Goal: Task Accomplishment & Management: Manage account settings

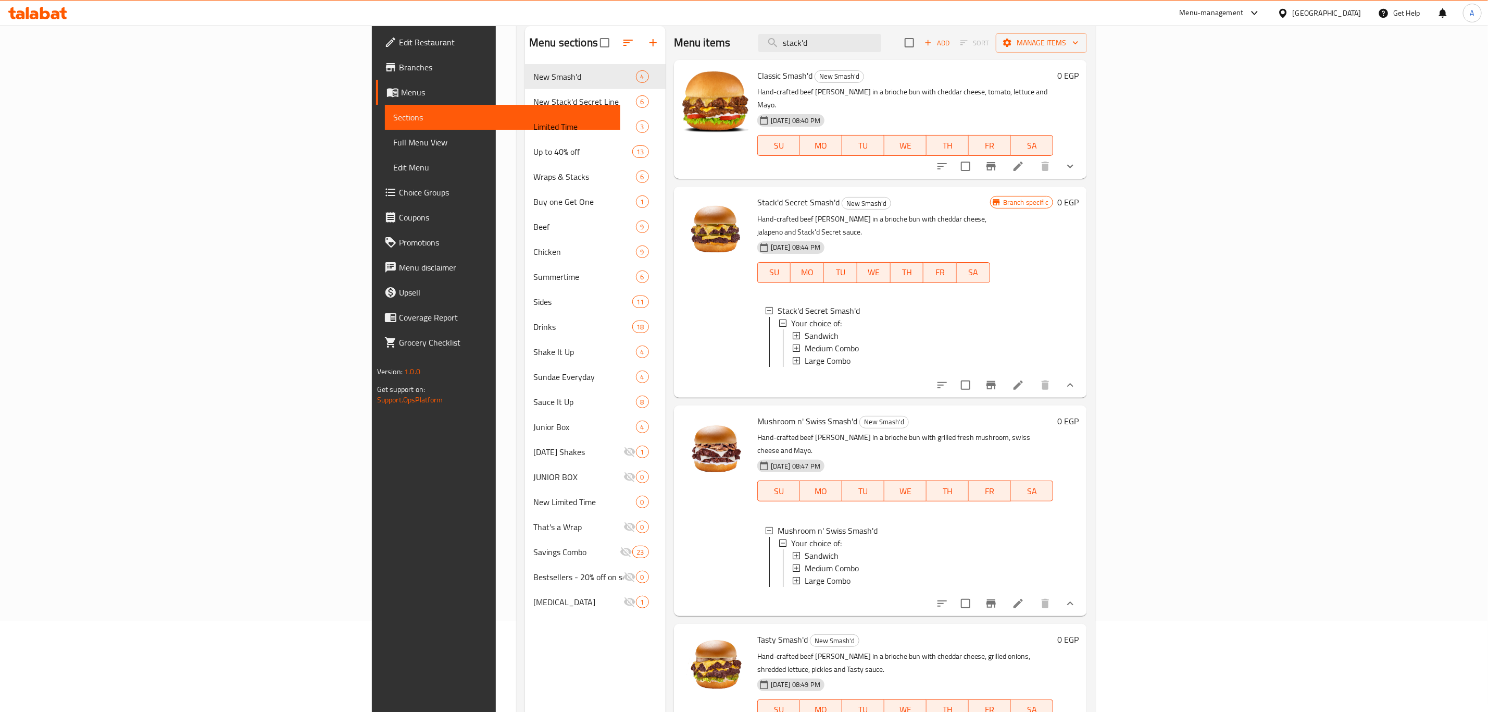
scroll to position [88, 0]
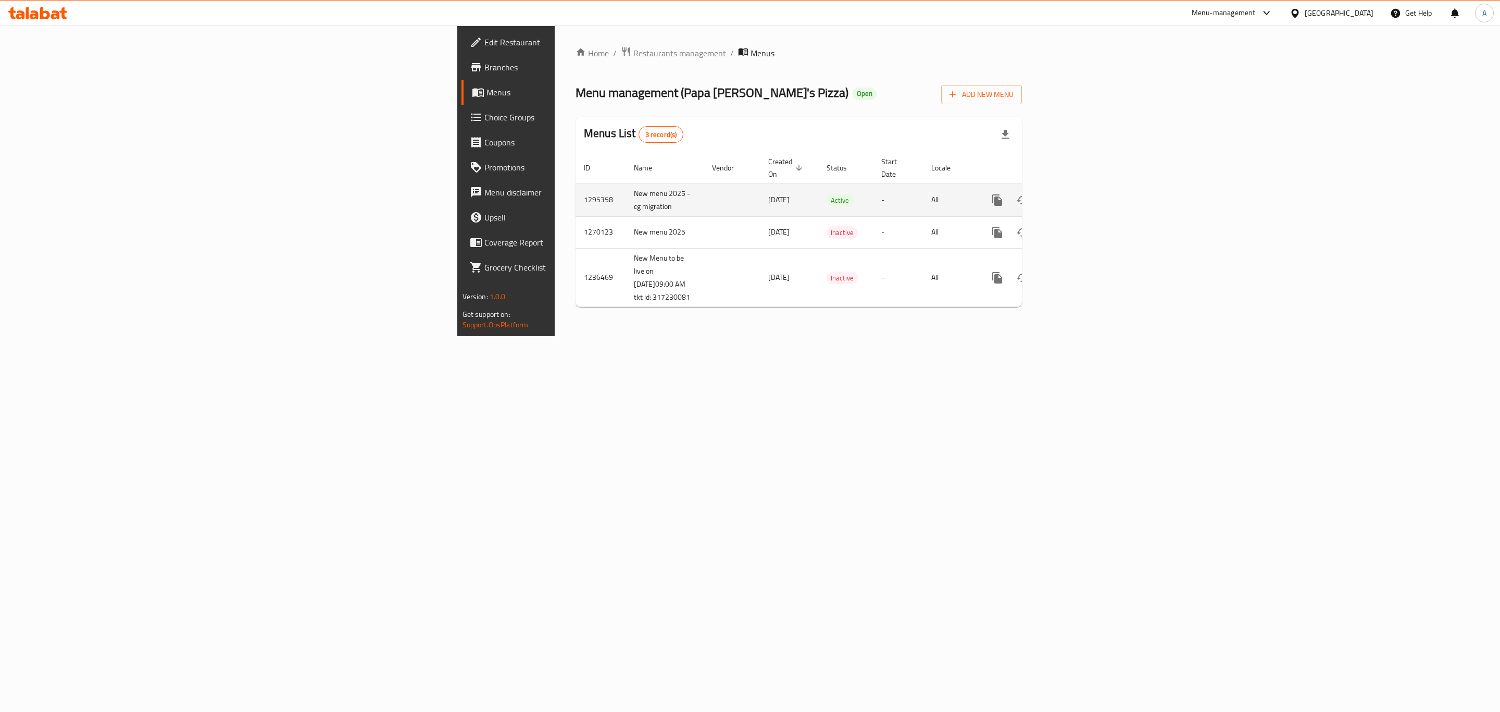
click at [1077, 195] on icon "enhanced table" at bounding box center [1072, 199] width 9 height 9
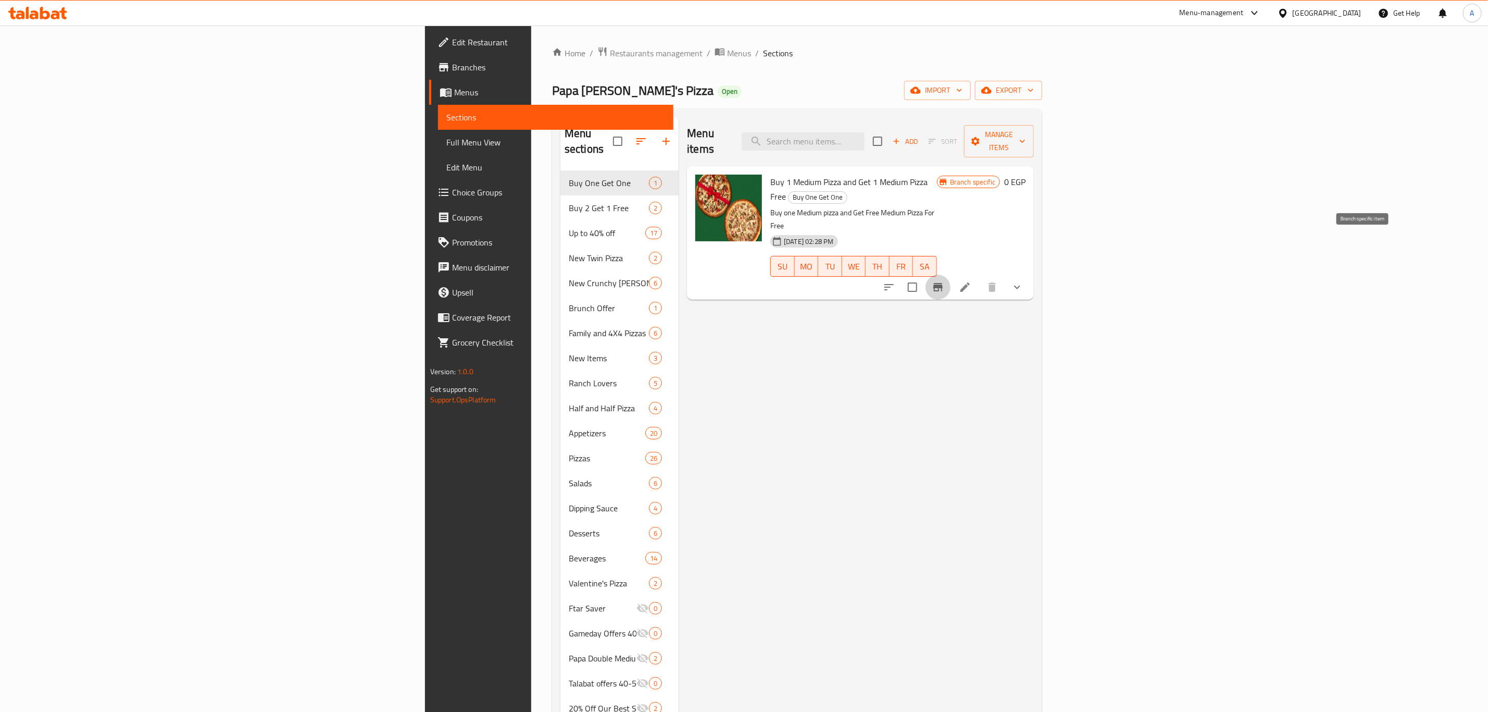
click at [944, 281] on icon "Branch-specific-item" at bounding box center [938, 287] width 13 height 13
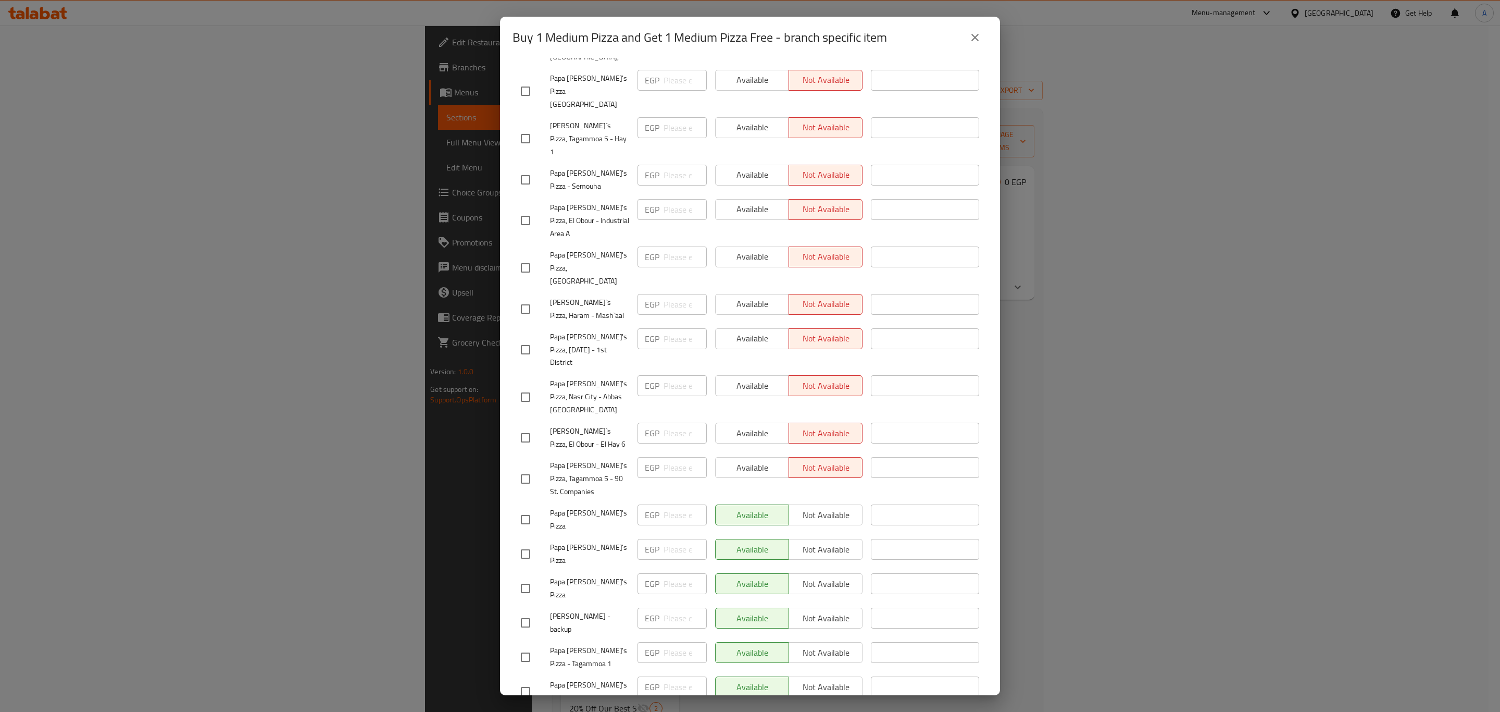
scroll to position [2535, 0]
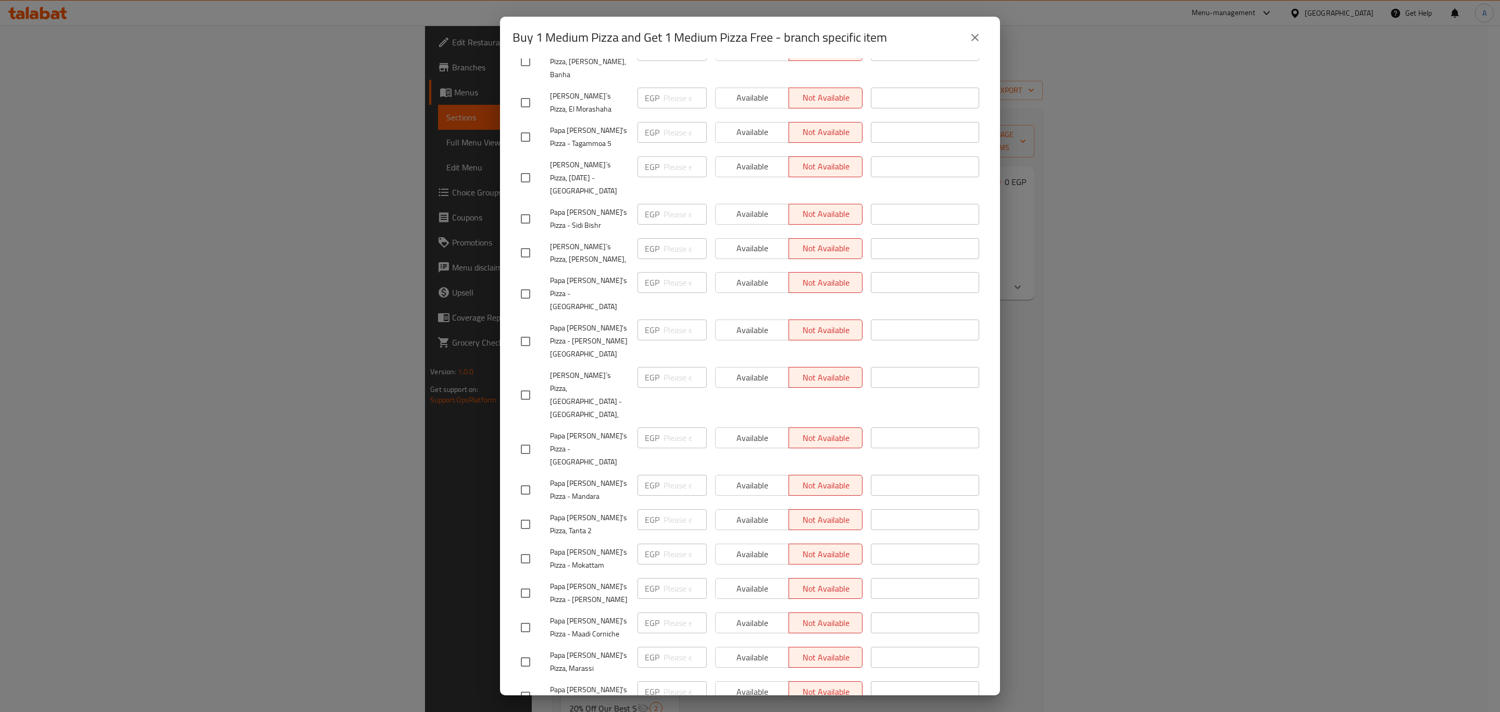
click at [1183, 388] on div "Buy 1 Medium Pizza and Get 1 Medium Pizza Free - branch specific item Buy 1 Med…" at bounding box center [750, 356] width 1500 height 712
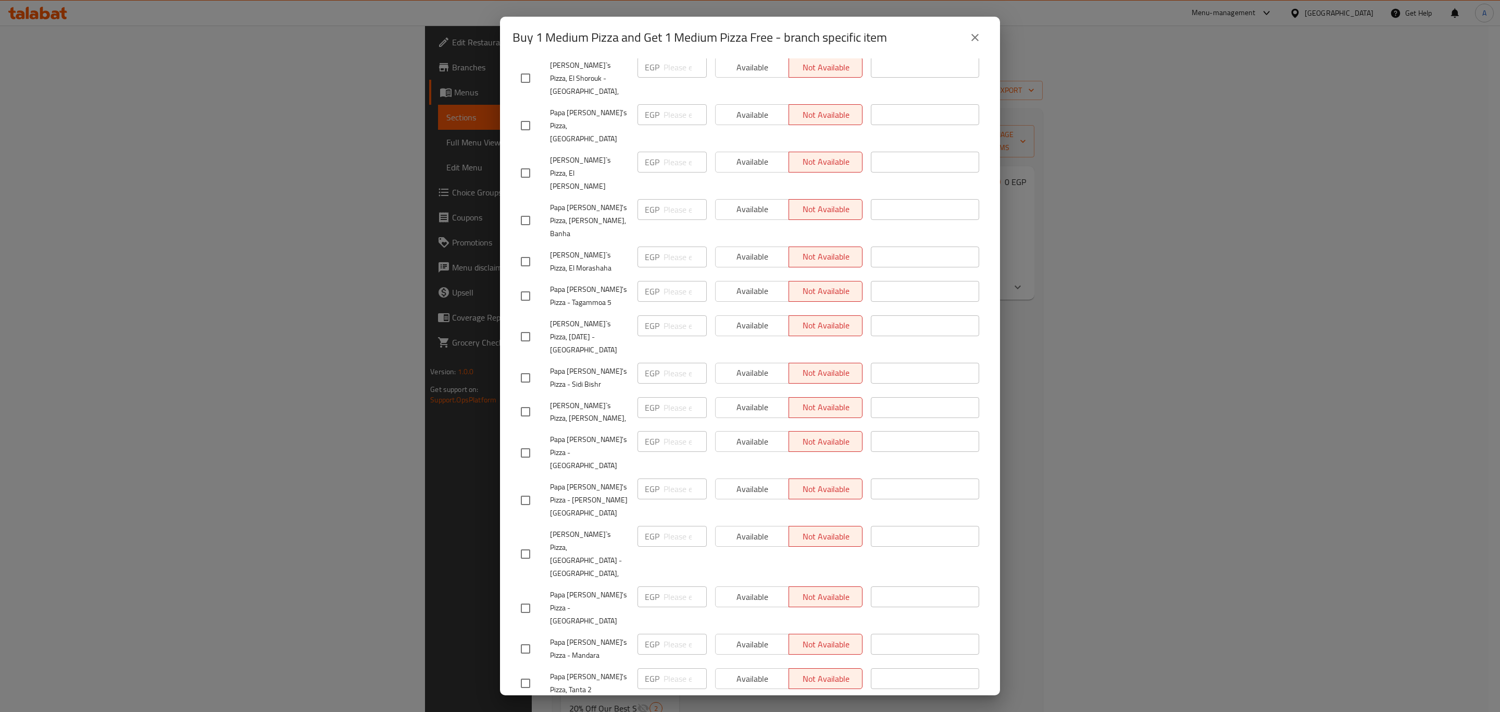
click at [977, 36] on icon "close" at bounding box center [975, 37] width 13 height 13
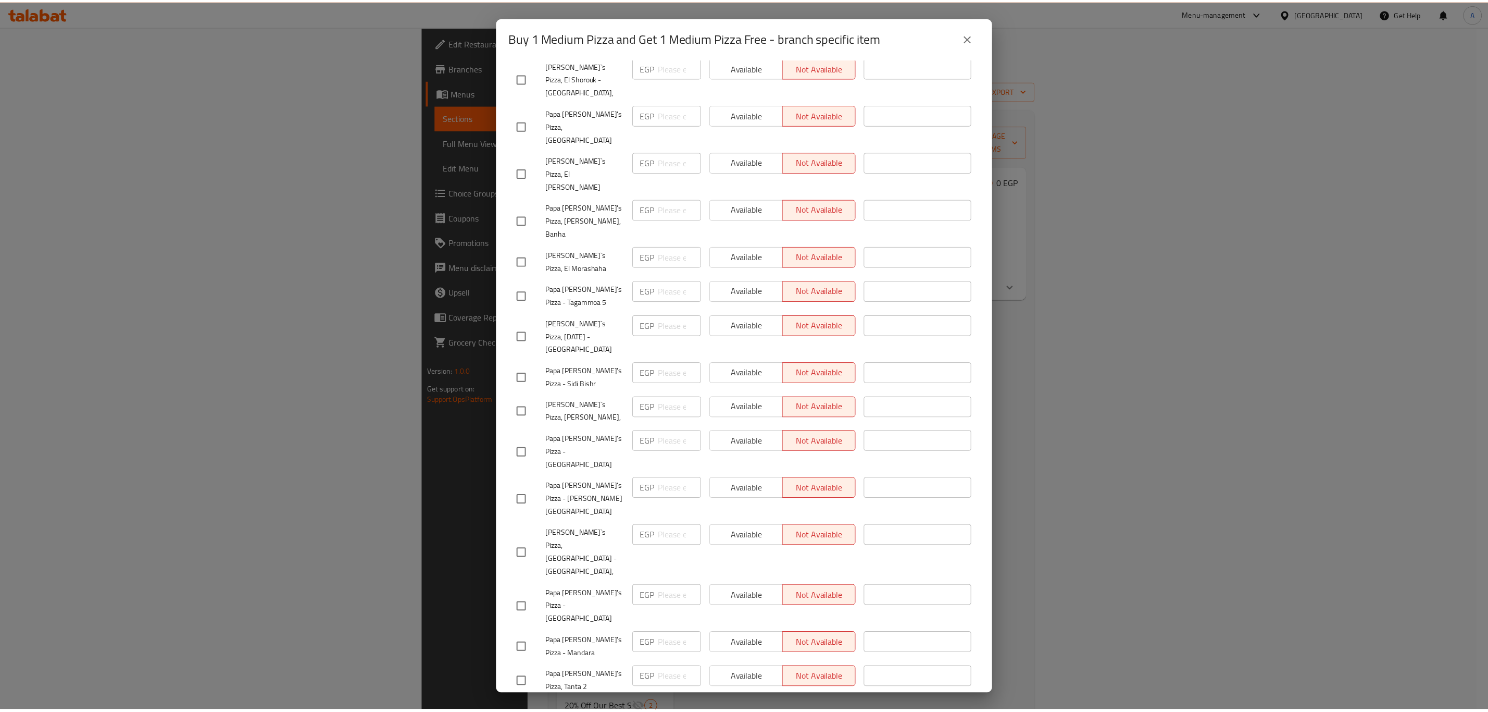
scroll to position [1447, 0]
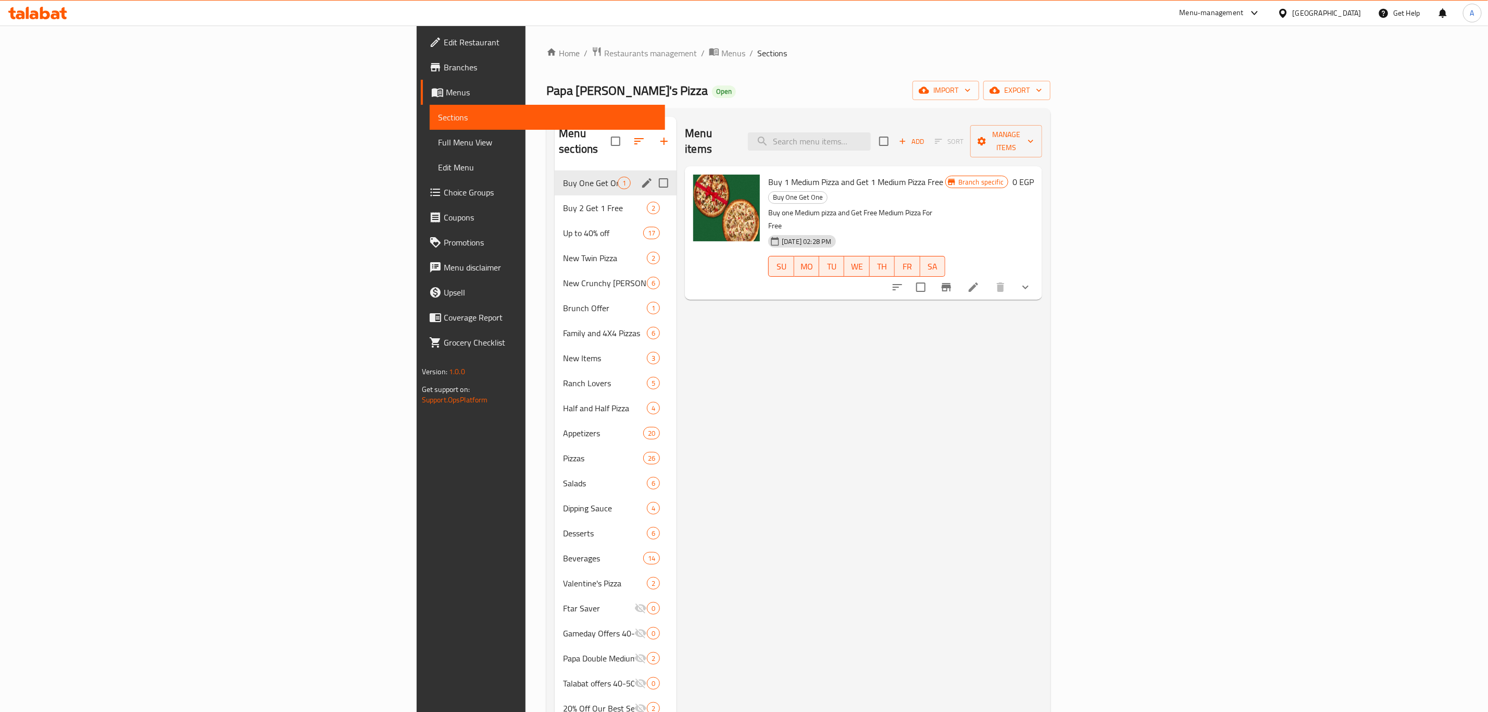
click at [639, 175] on button "edit" at bounding box center [647, 183] width 16 height 16
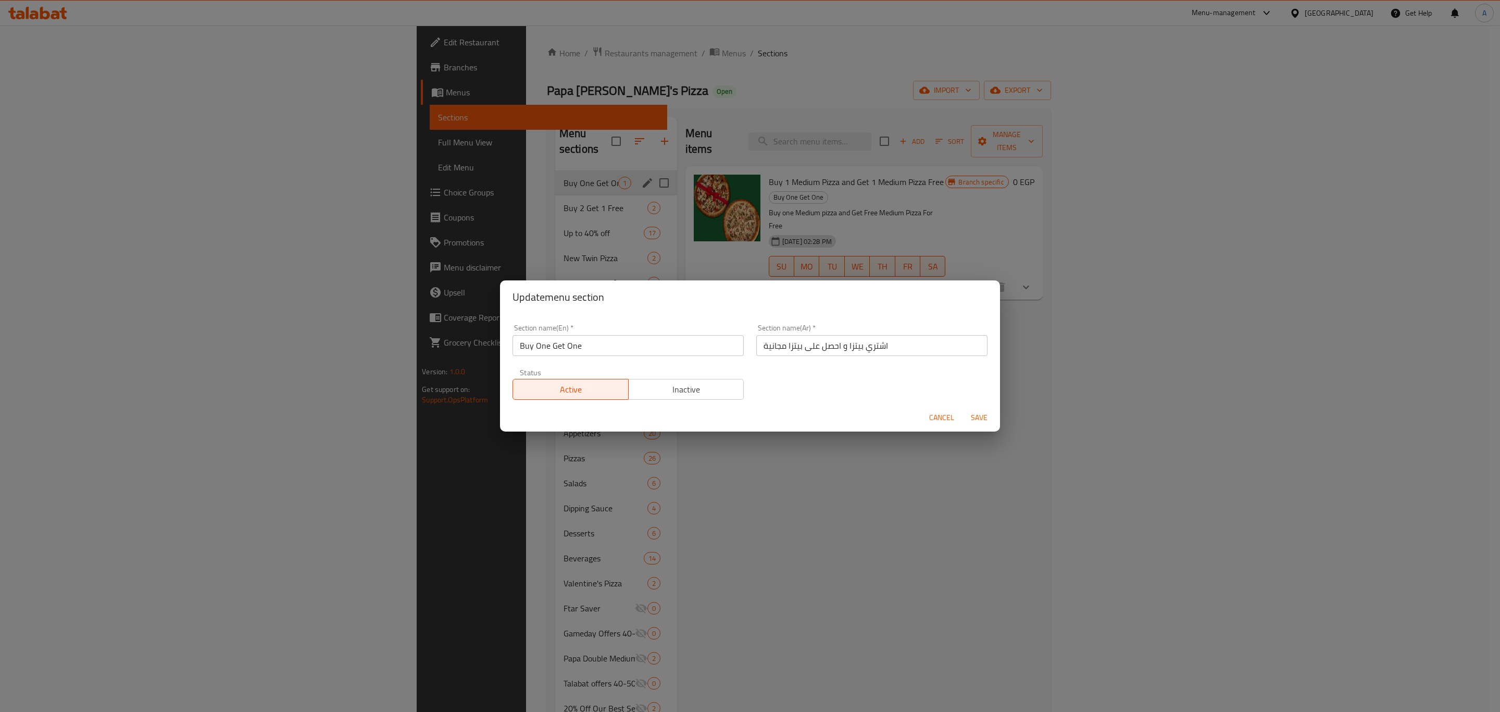
click at [669, 377] on div "Active Inactive" at bounding box center [628, 383] width 231 height 31
click at [677, 384] on span "Inactive" at bounding box center [686, 389] width 107 height 15
click at [977, 415] on span "Save" at bounding box center [979, 417] width 25 height 13
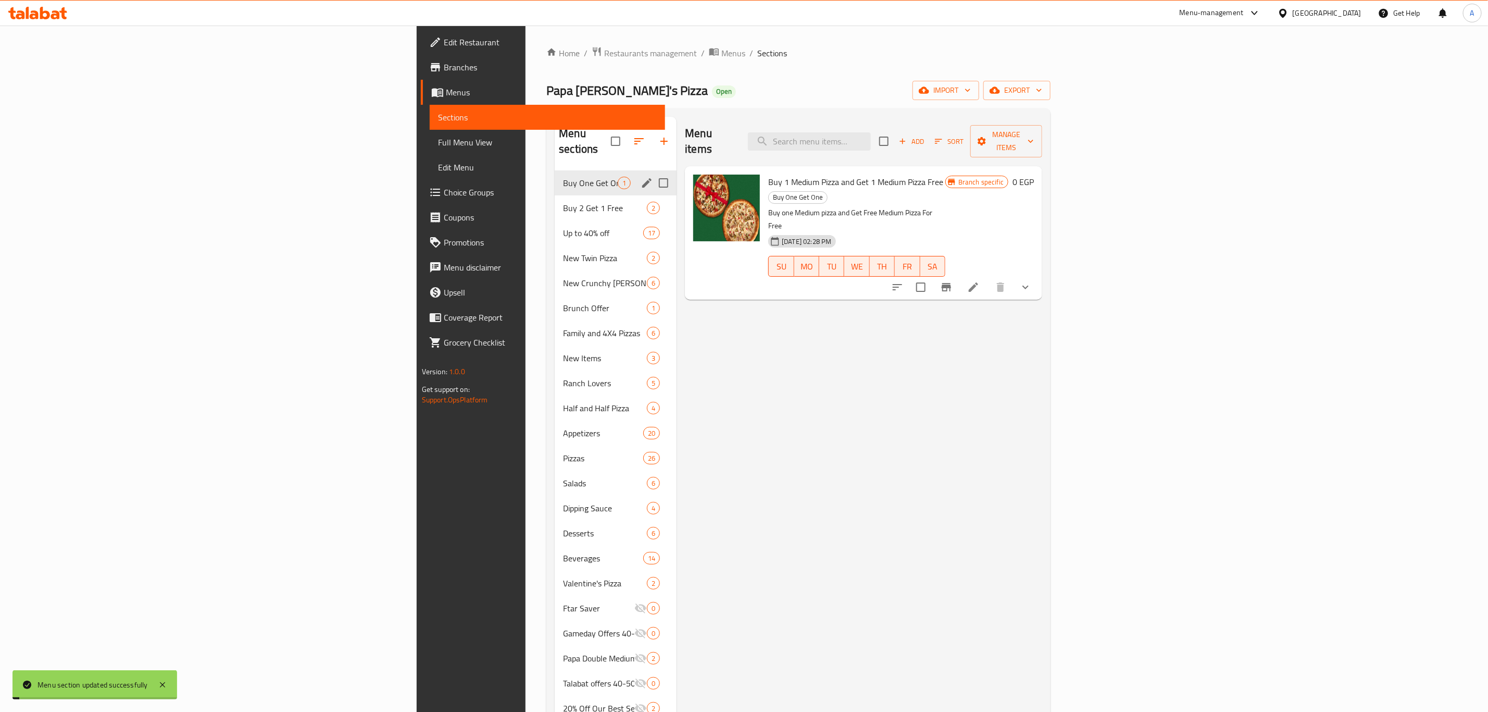
click at [1042, 490] on div "Menu items Add Sort Manage items Buy 1 Medium Pizza and Get 1 Medium Pizza Free…" at bounding box center [860, 521] width 366 height 808
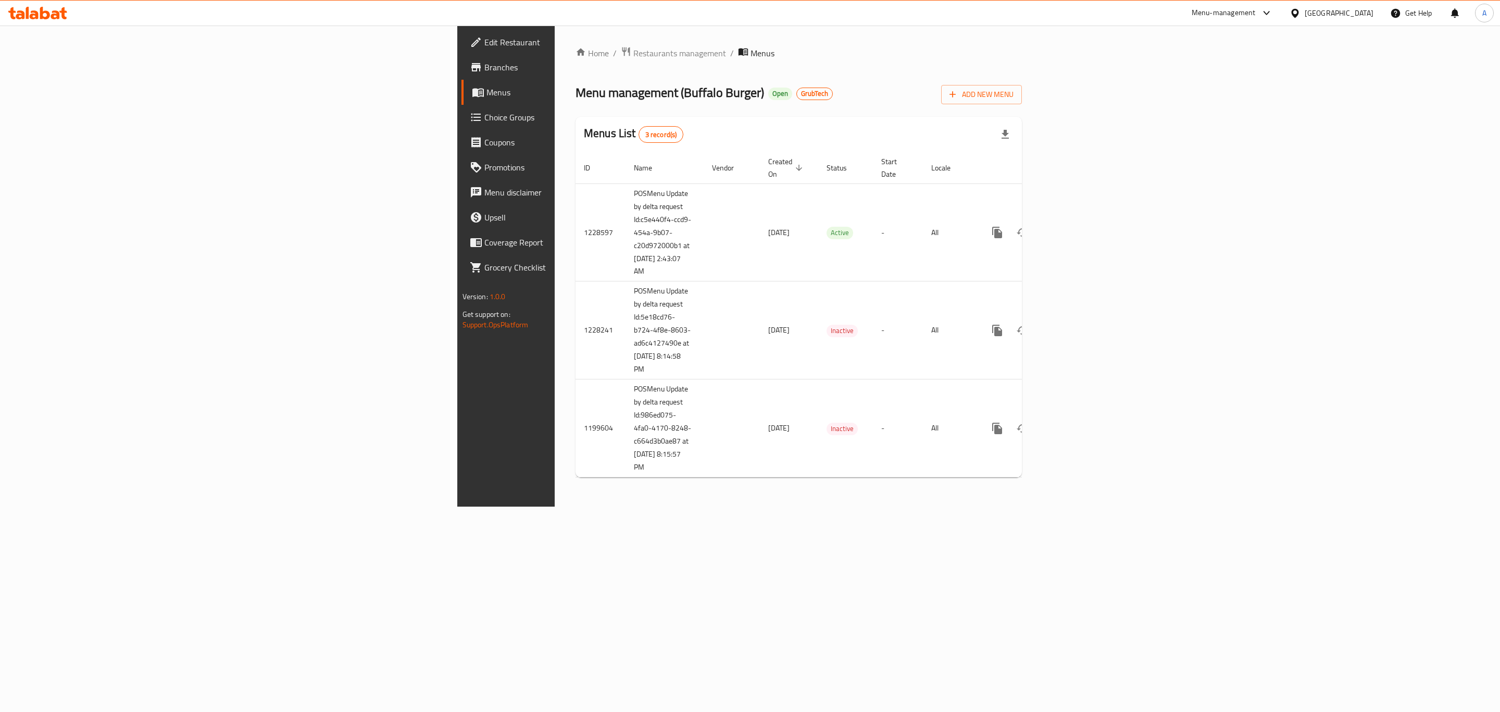
click at [963, 506] on div "Home / Restaurants management / Menus Menu management ( Buffalo Burger ) Open G…" at bounding box center [799, 266] width 488 height 481
click at [1024, 506] on div "Home / Restaurants management / Menus Menu management ( Buffalo Burger ) Open G…" at bounding box center [799, 266] width 488 height 481
click at [920, 128] on div "Menus List 3 record(s)" at bounding box center [799, 134] width 446 height 35
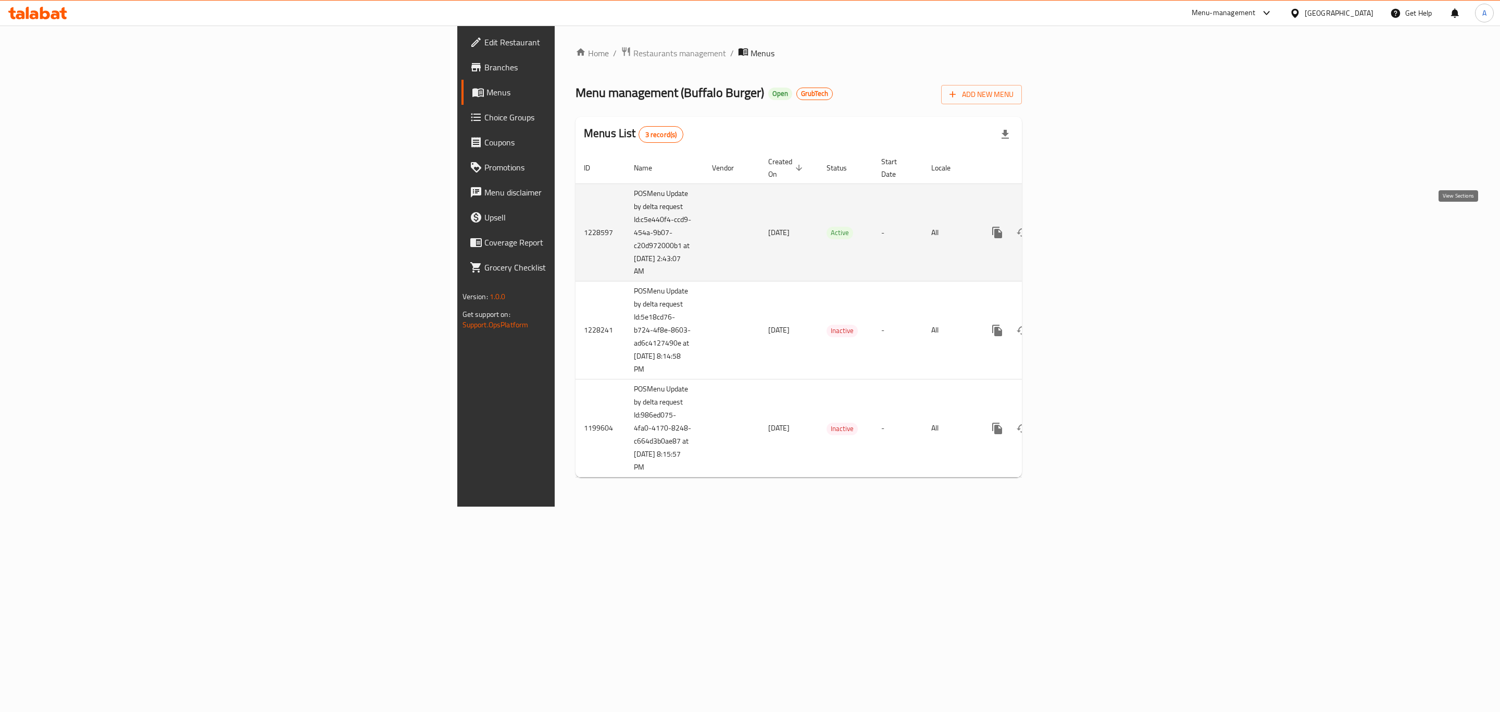
click at [1077, 228] on icon "enhanced table" at bounding box center [1072, 232] width 9 height 9
